Goal: Task Accomplishment & Management: Manage account settings

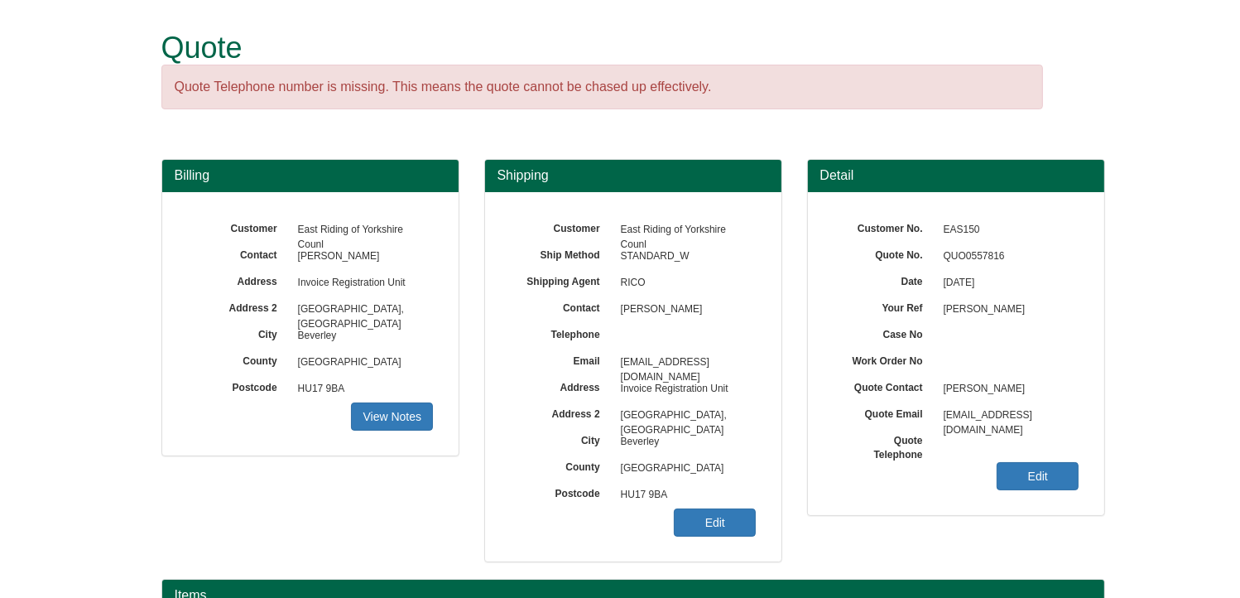
scroll to position [166, 0]
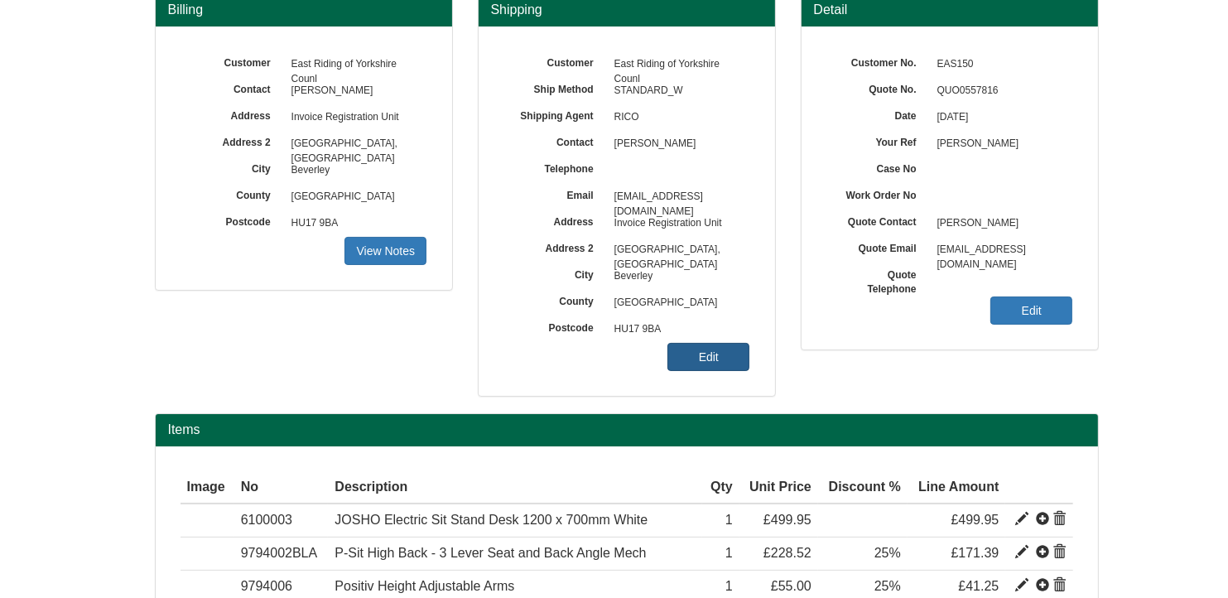
click at [697, 348] on link "Edit" at bounding box center [708, 357] width 82 height 28
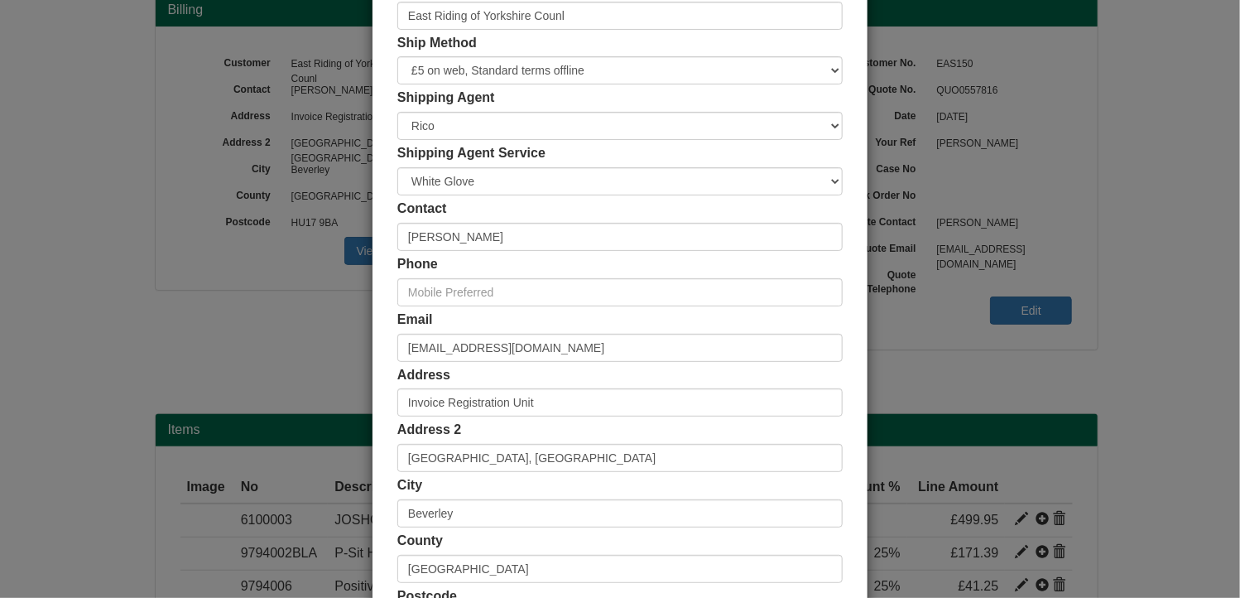
scroll to position [318, 0]
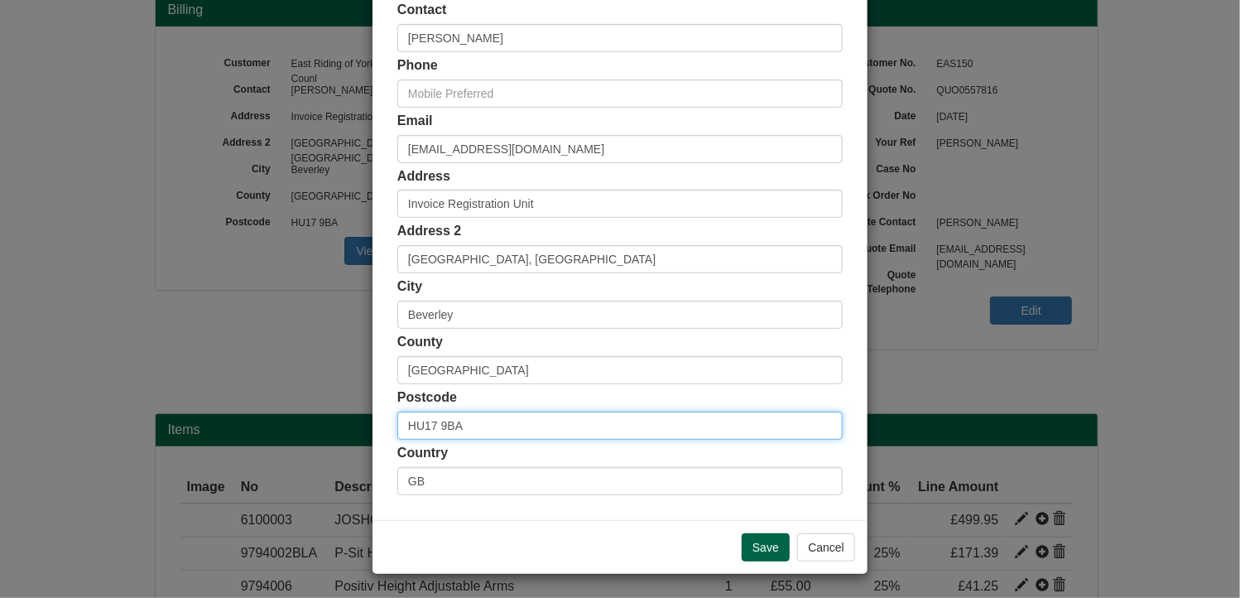
drag, startPoint x: 467, startPoint y: 421, endPoint x: 365, endPoint y: 417, distance: 101.9
click at [372, 417] on div "× Shipping Customer Name [GEOGRAPHIC_DATA] [GEOGRAPHIC_DATA] Ship Method Free o…" at bounding box center [620, 140] width 497 height 867
paste input "YO25 8DF"
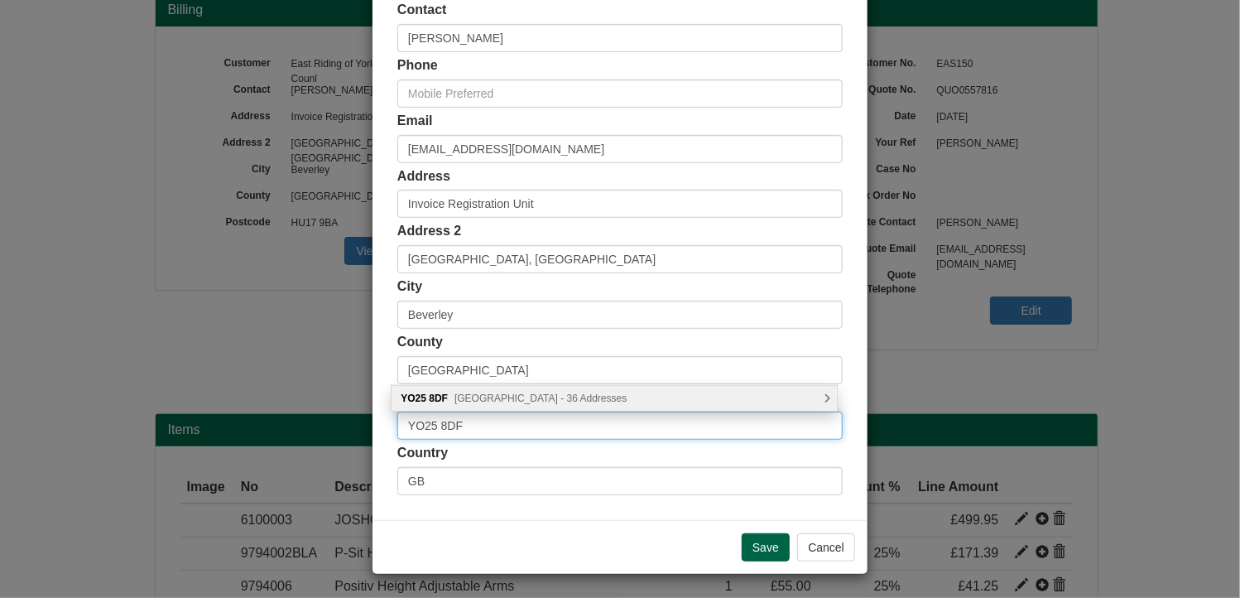
type input "YO25 8DF"
click at [526, 400] on span "[GEOGRAPHIC_DATA] - 36 Addresses" at bounding box center [540, 398] width 172 height 12
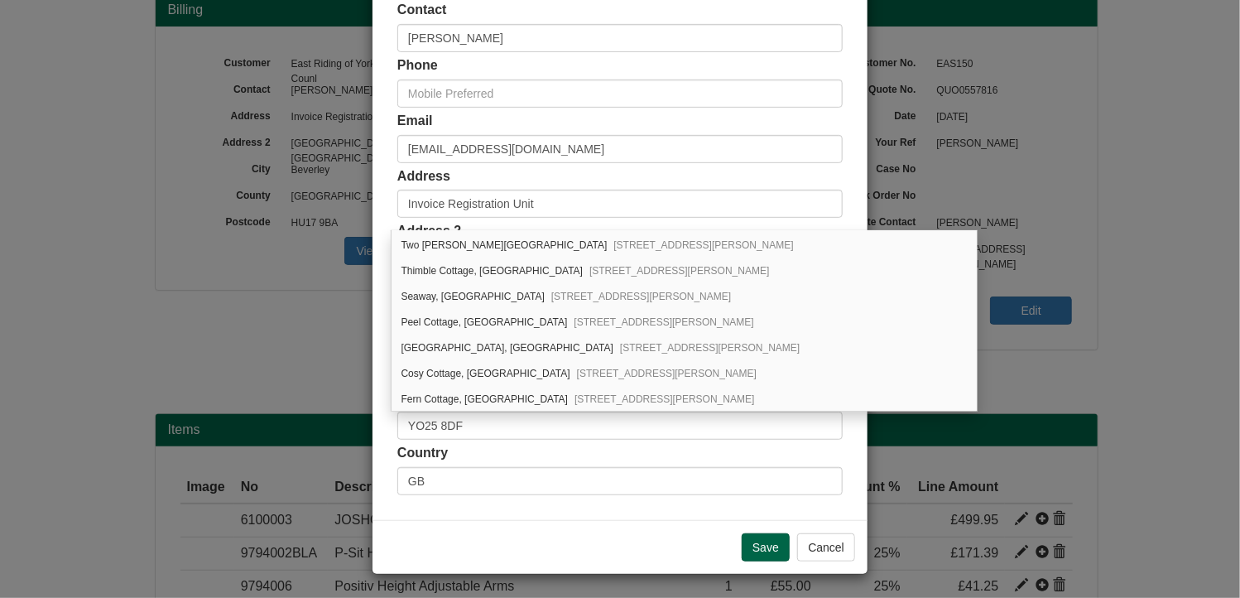
scroll to position [315, 0]
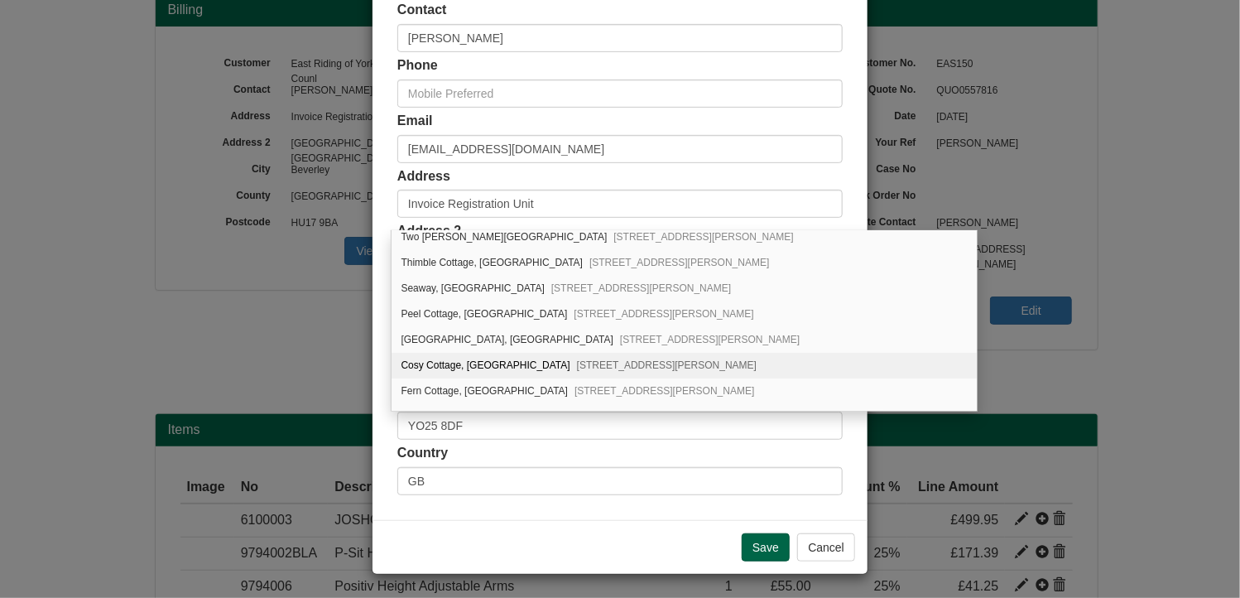
click at [602, 359] on span "[STREET_ADDRESS][PERSON_NAME]" at bounding box center [667, 365] width 180 height 12
type input "Cosy Cottage, [GEOGRAPHIC_DATA]"
type input "Atwick"
type input "Driffield"
type input "[GEOGRAPHIC_DATA]"
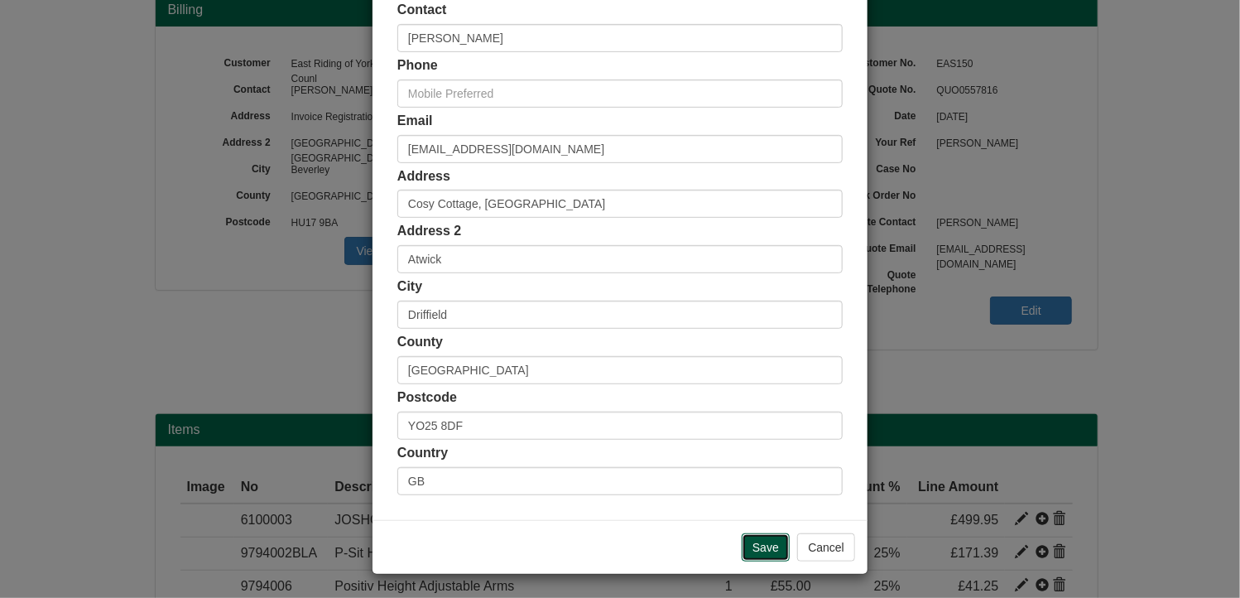
click at [769, 545] on input "Save" at bounding box center [766, 547] width 48 height 28
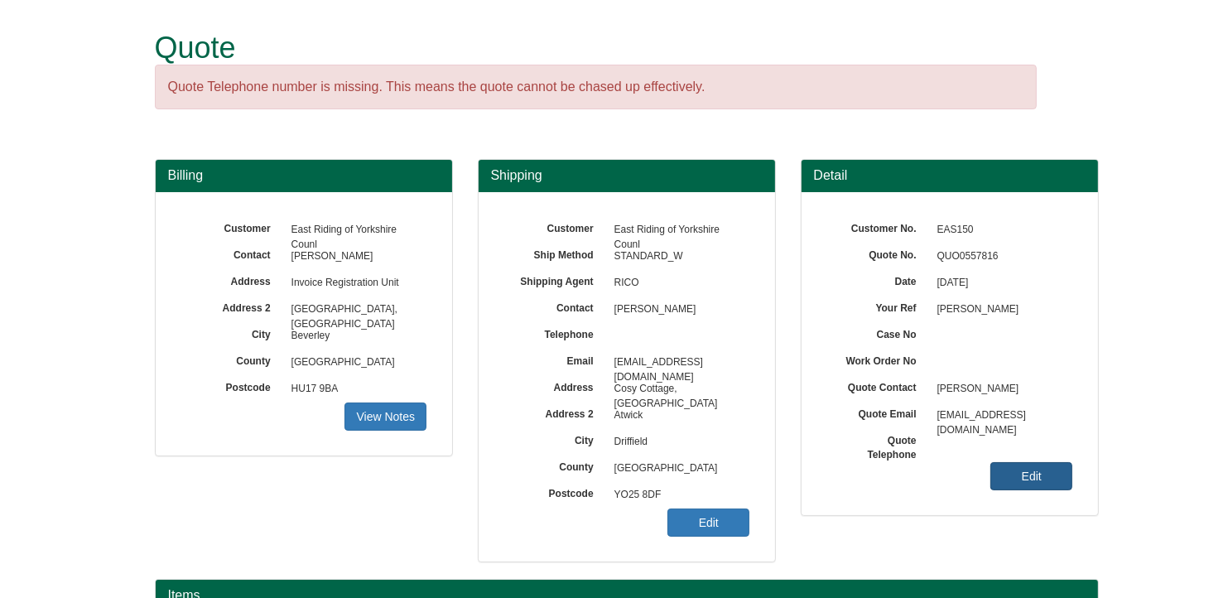
click at [1025, 474] on link "Edit" at bounding box center [1031, 476] width 82 height 28
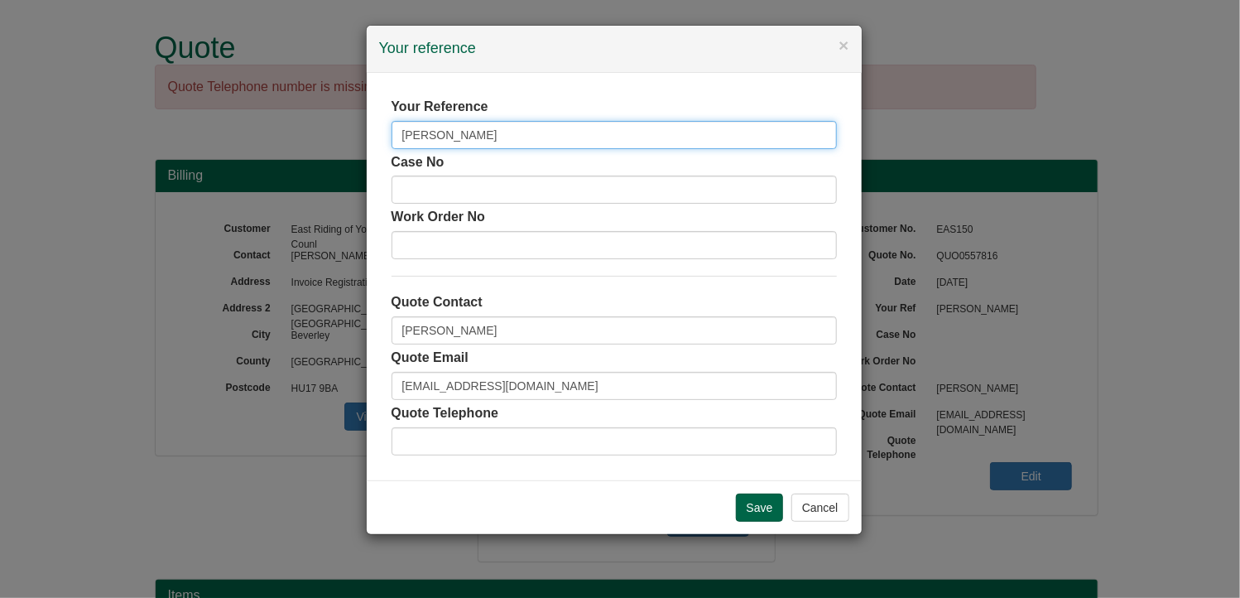
click at [634, 137] on input "[PERSON_NAME]" at bounding box center [614, 135] width 445 height 28
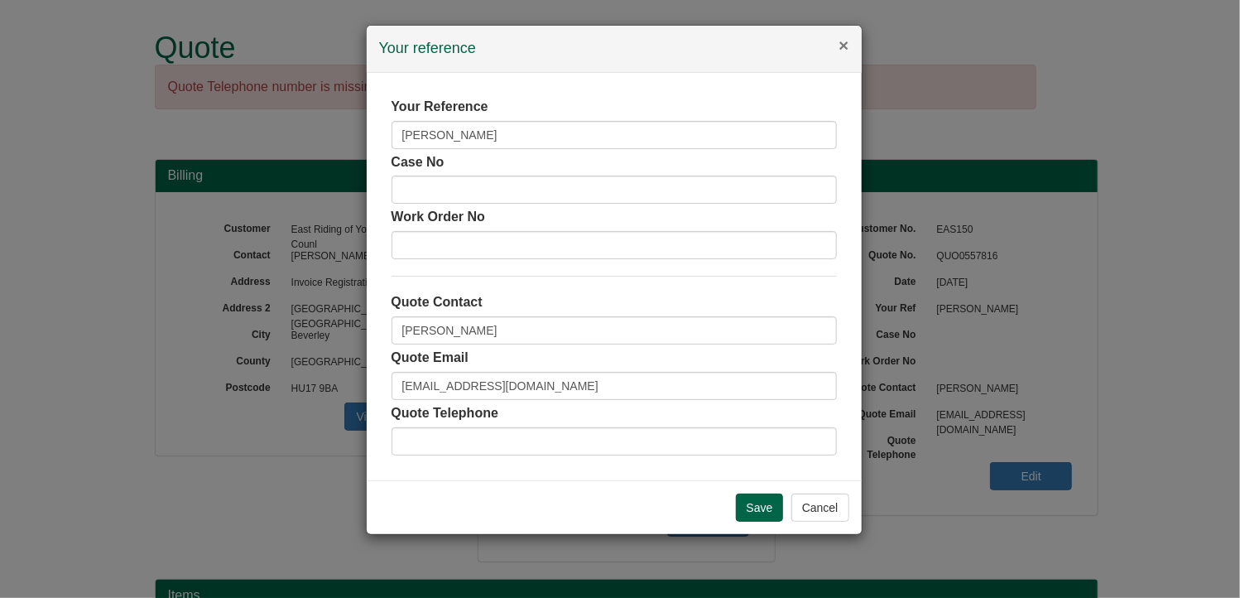
click at [842, 41] on button "×" at bounding box center [844, 44] width 10 height 17
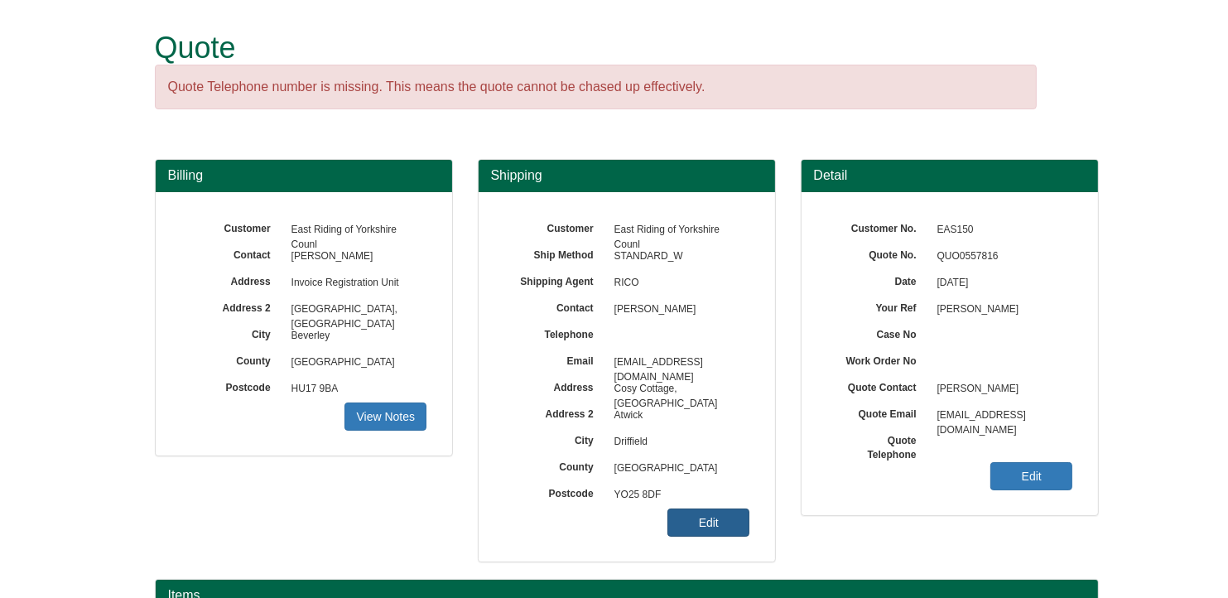
click at [685, 522] on link "Edit" at bounding box center [708, 522] width 82 height 28
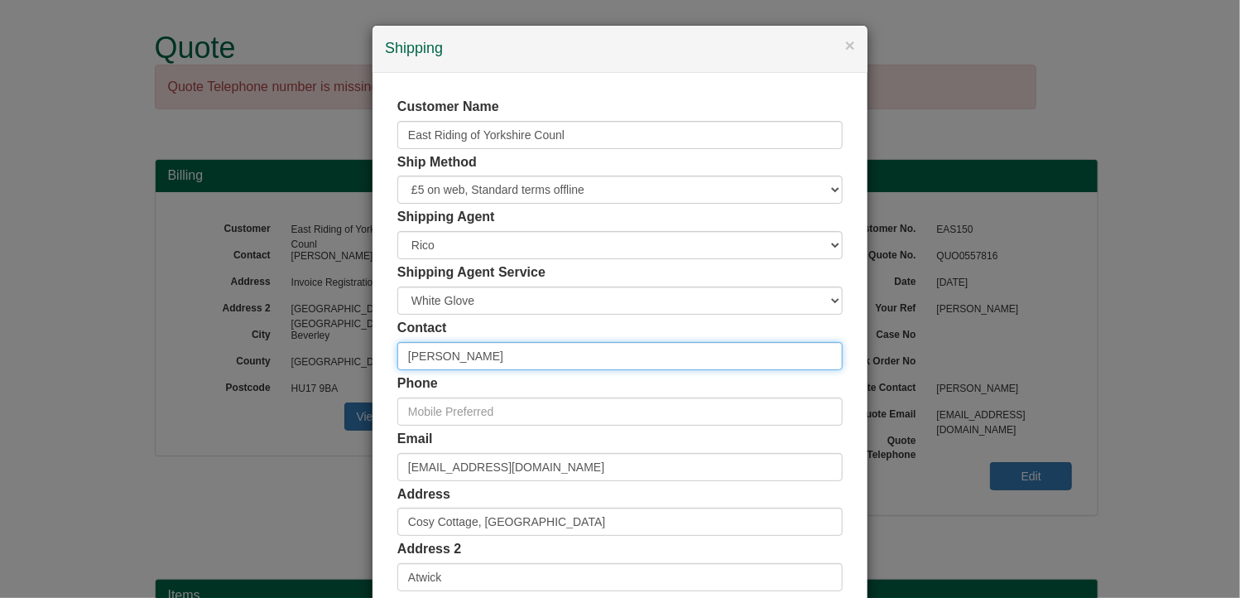
drag, startPoint x: 455, startPoint y: 351, endPoint x: 301, endPoint y: 352, distance: 154.0
click at [301, 352] on div "× Shipping Customer Name [GEOGRAPHIC_DATA] [GEOGRAPHIC_DATA] Ship Method Free o…" at bounding box center [620, 299] width 1240 height 598
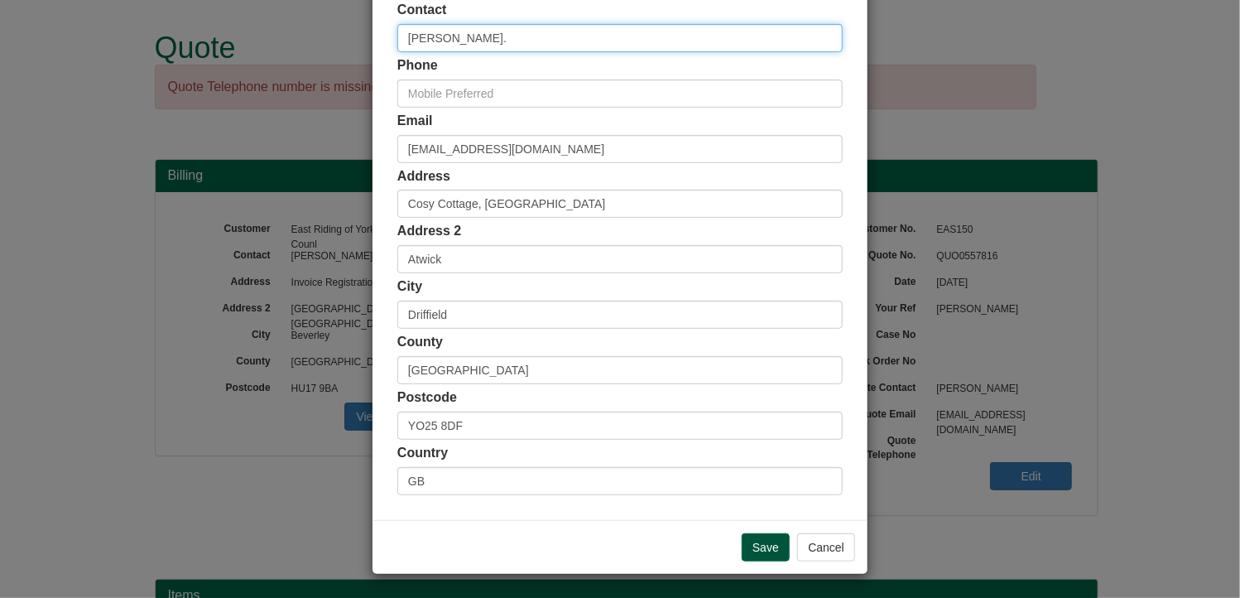
type input "Laura."
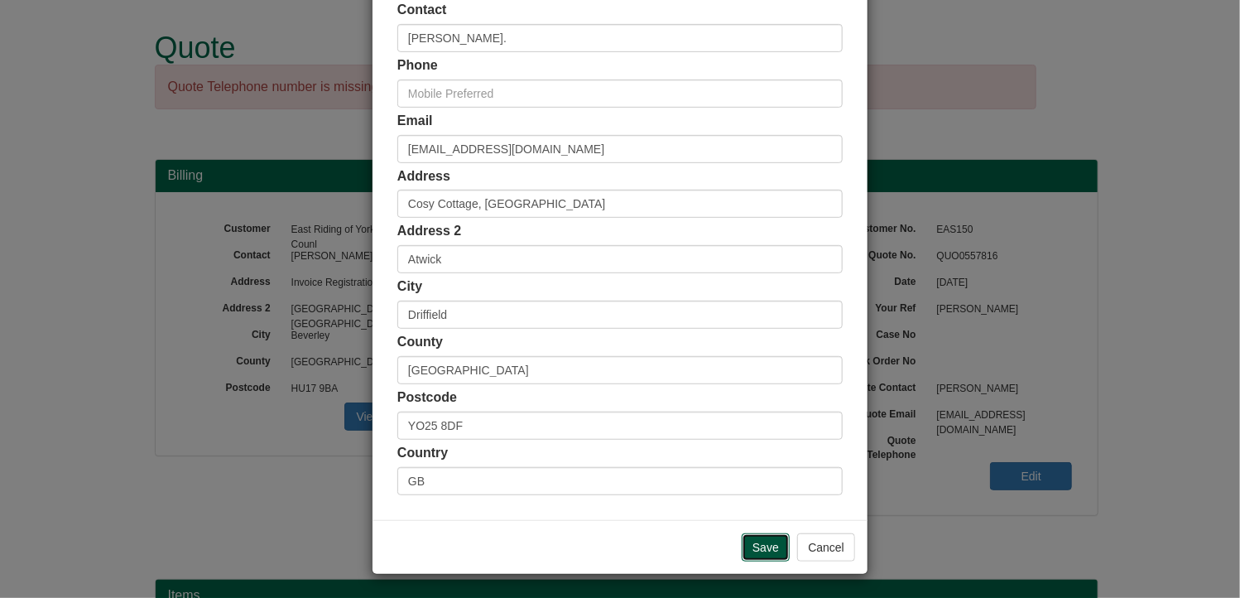
click at [762, 550] on input "Save" at bounding box center [766, 547] width 48 height 28
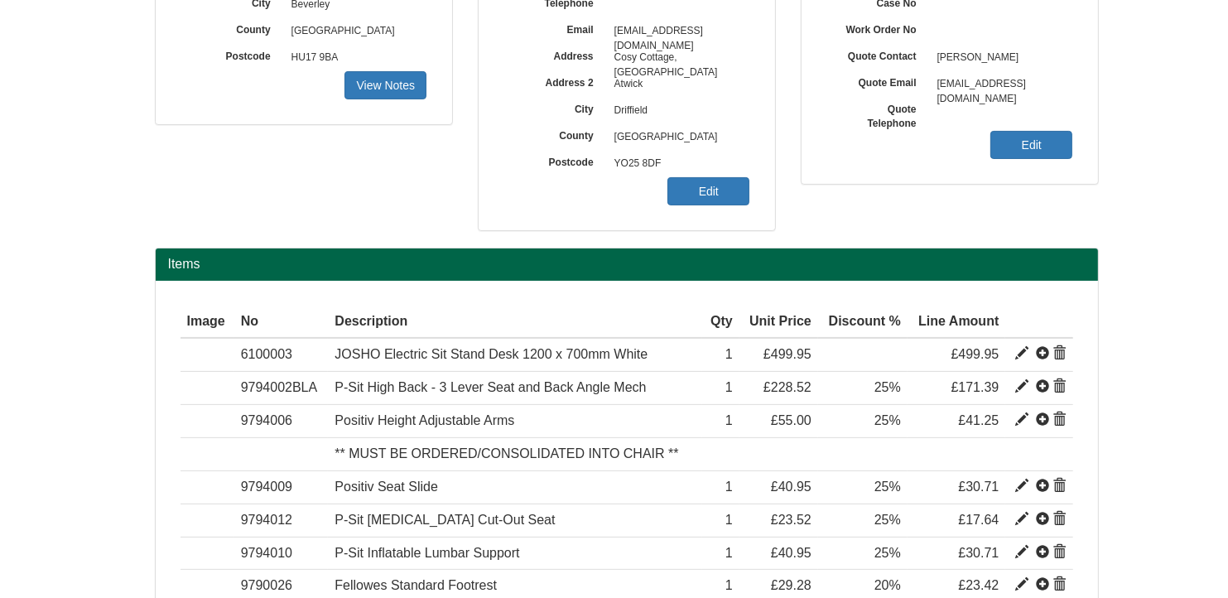
scroll to position [566, 0]
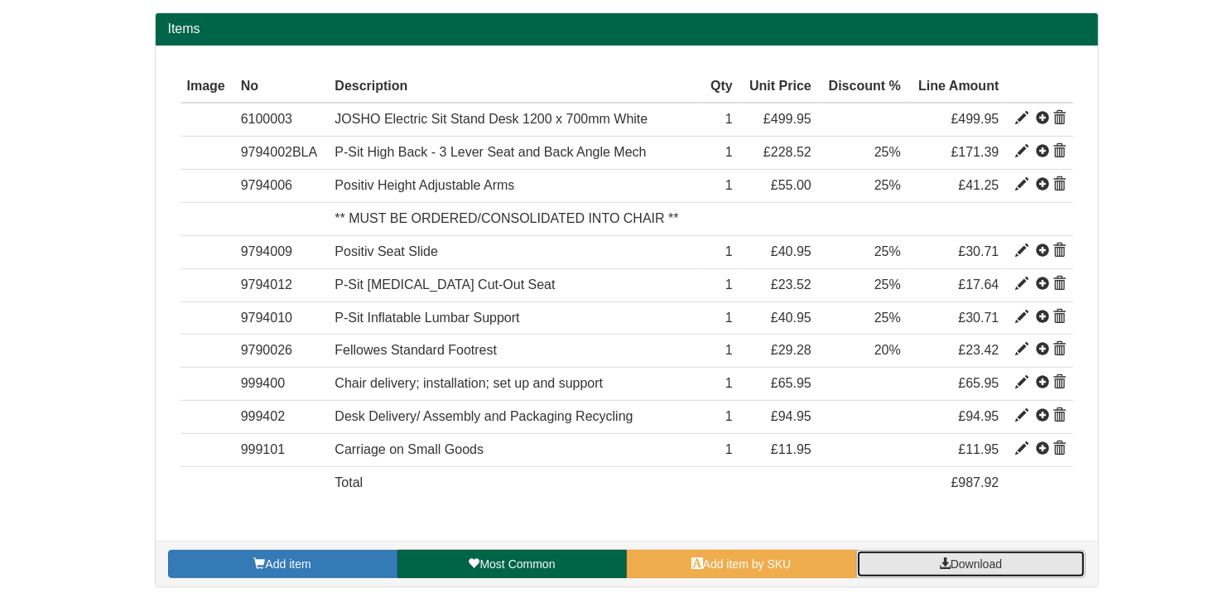
click at [980, 557] on span "Download" at bounding box center [975, 563] width 51 height 13
